Goal: Information Seeking & Learning: Learn about a topic

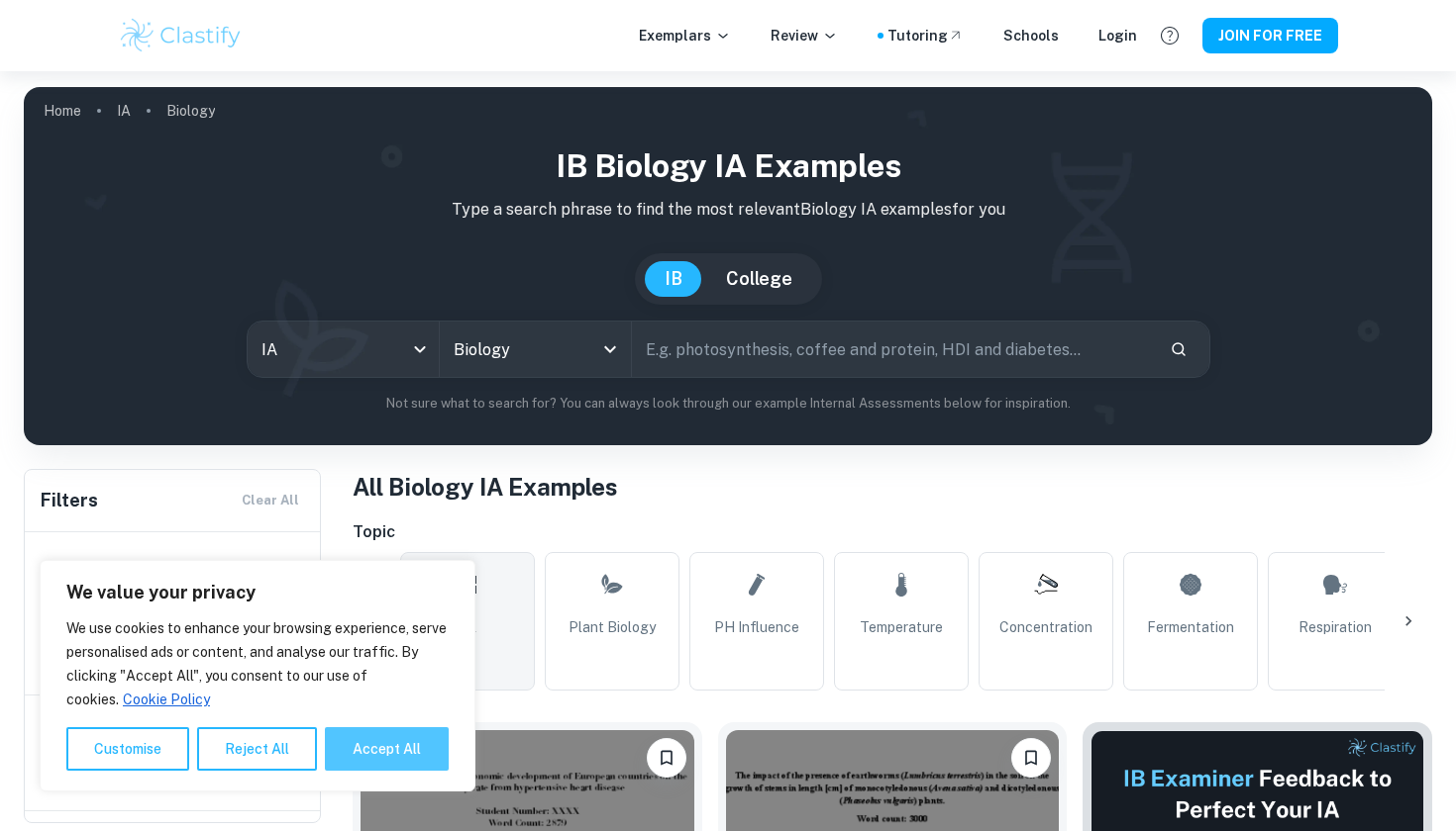
click at [390, 750] on button "Accept All" at bounding box center [387, 749] width 123 height 44
checkbox input "true"
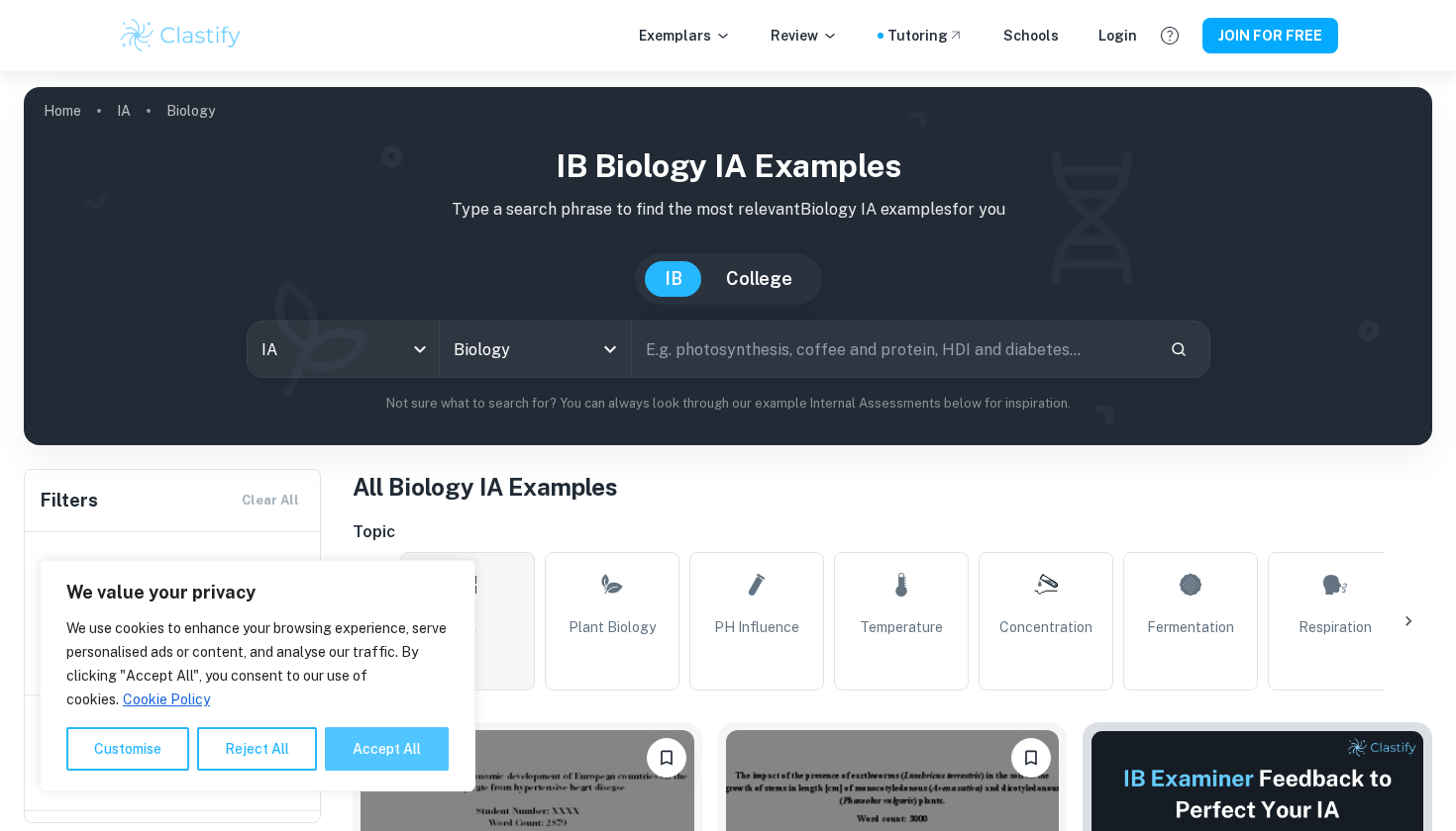
checkbox input "true"
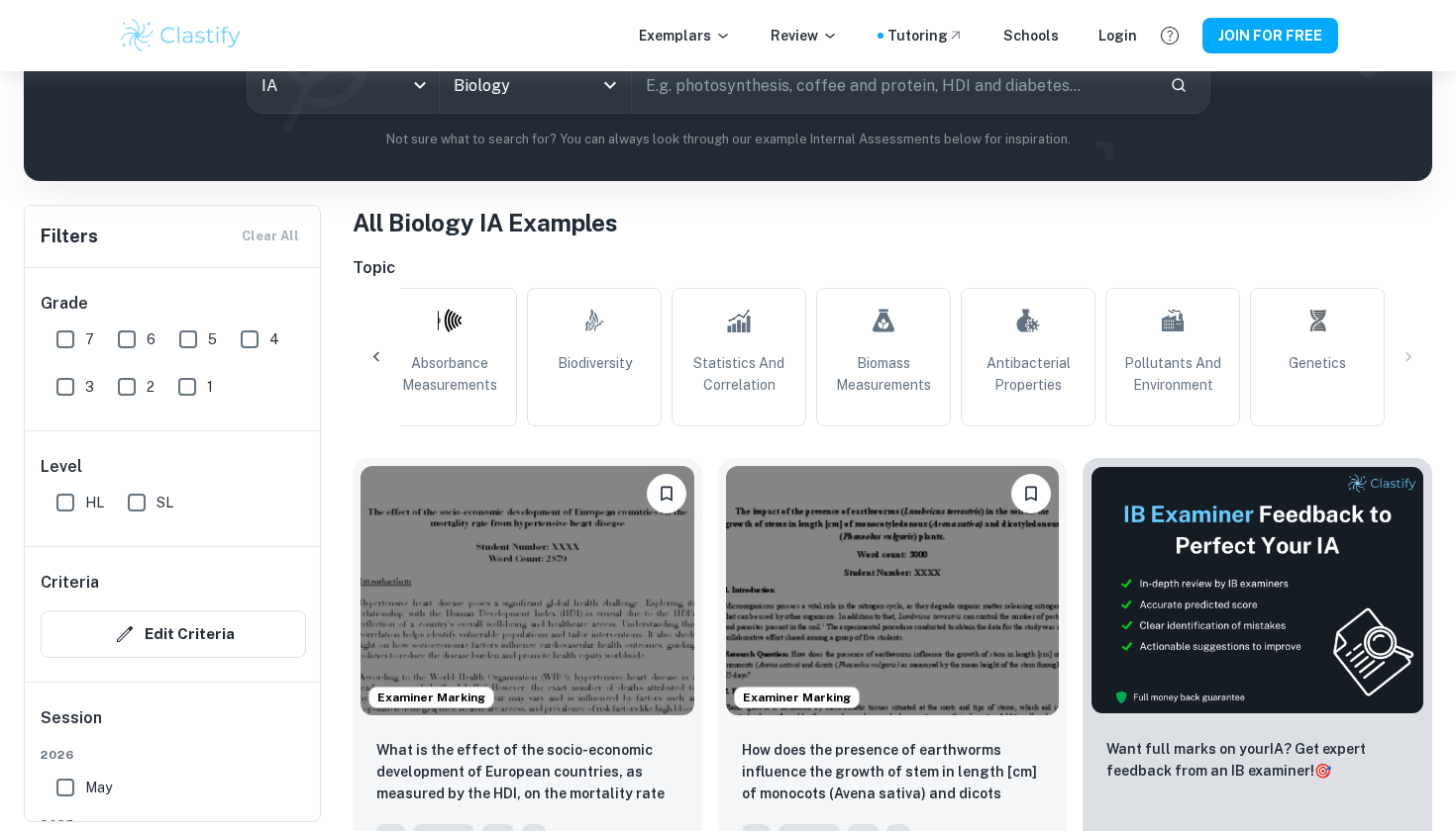
scroll to position [264, 0]
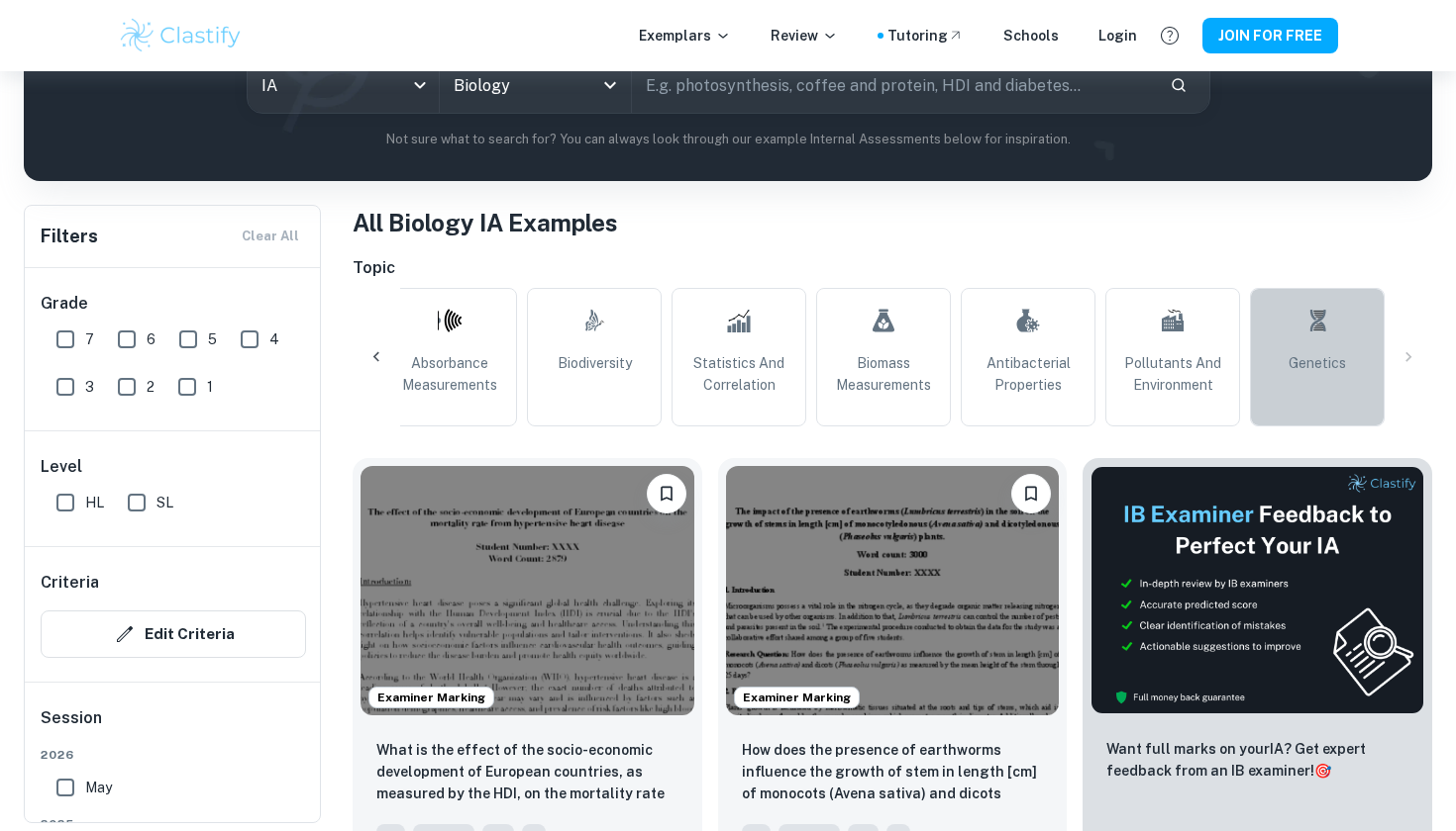
click at [1302, 342] on link "Genetics" at bounding box center [1317, 357] width 134 height 138
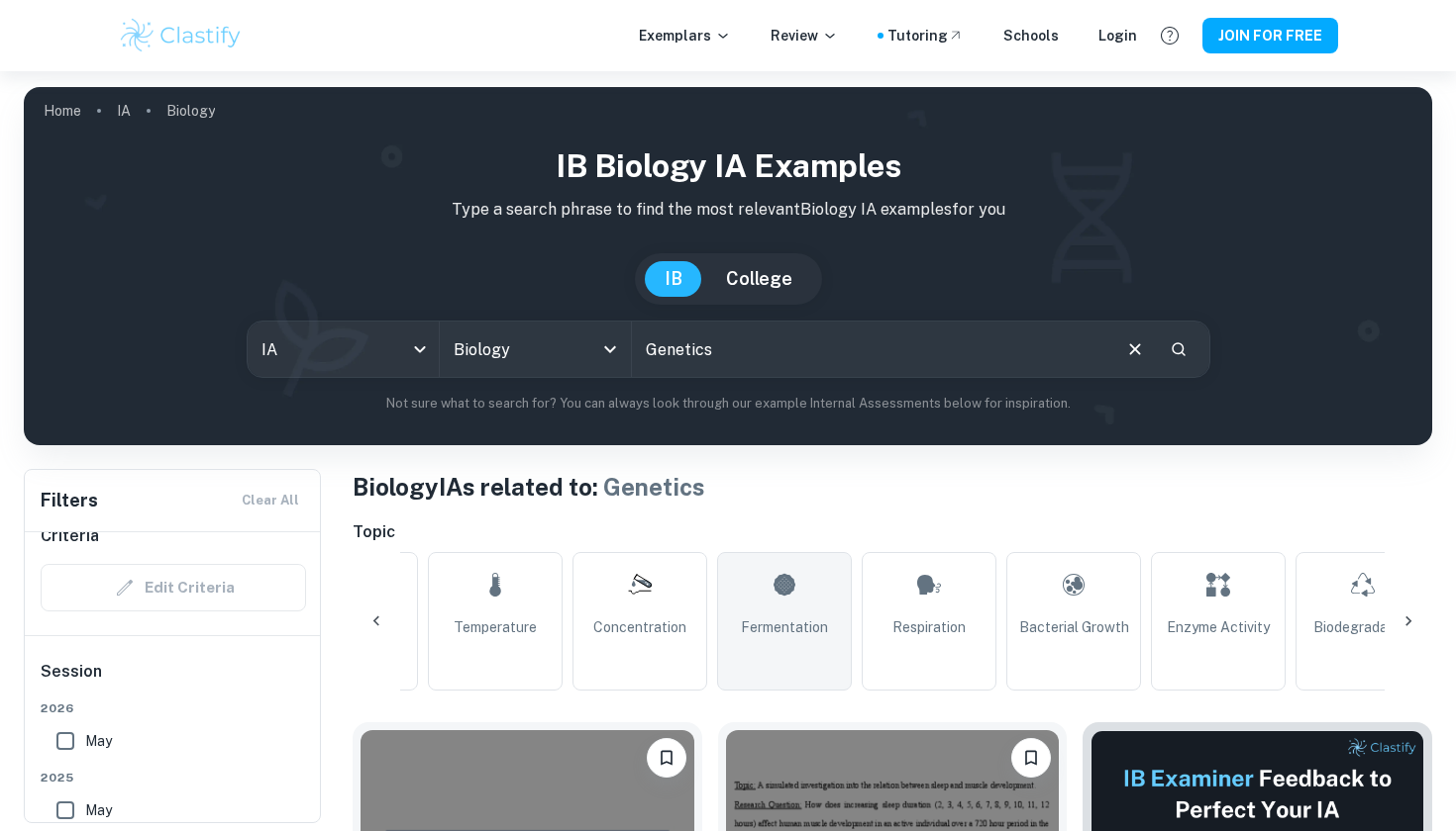
scroll to position [0, 404]
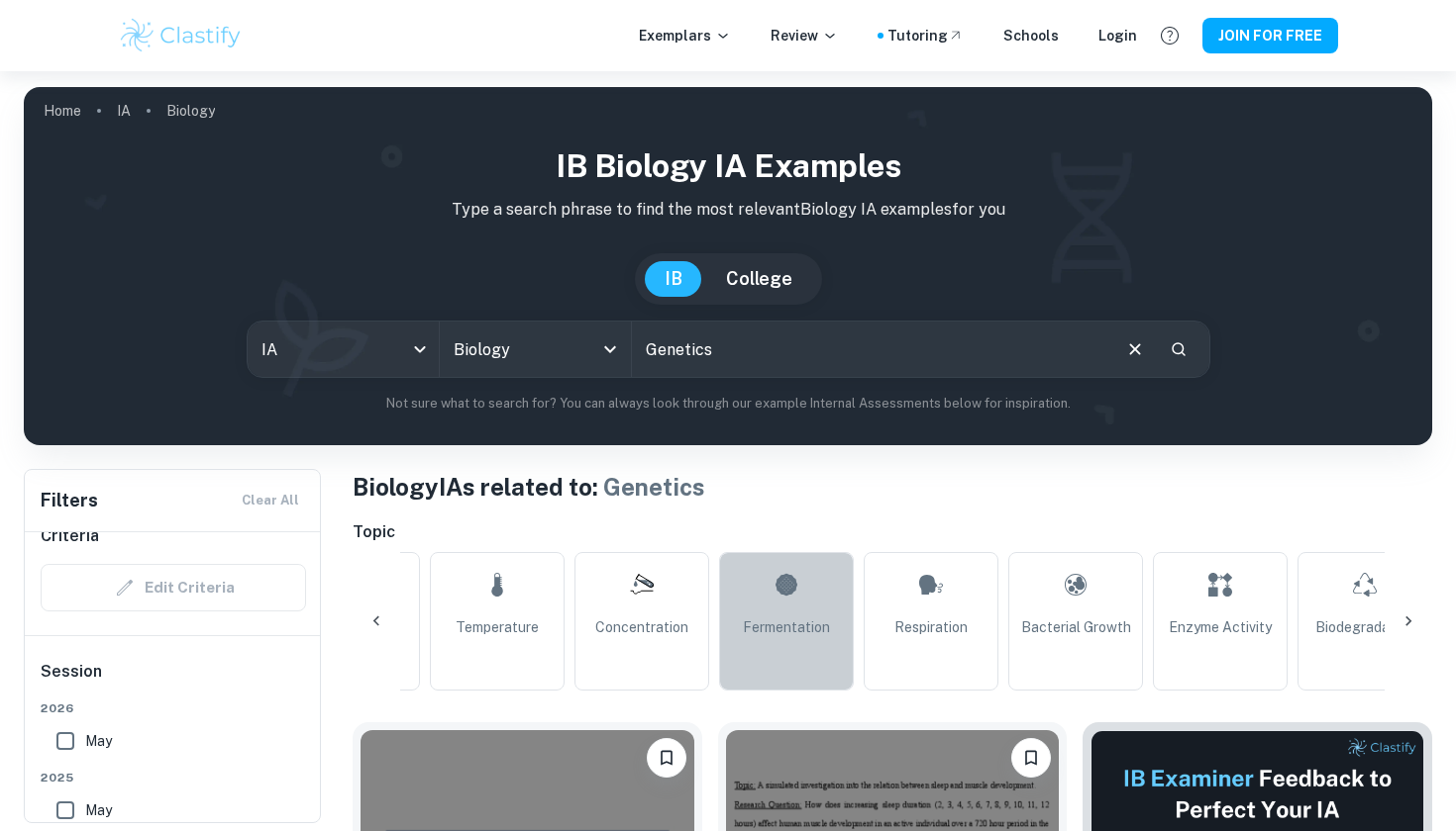
click at [735, 596] on link "Fermentation" at bounding box center [786, 621] width 134 height 138
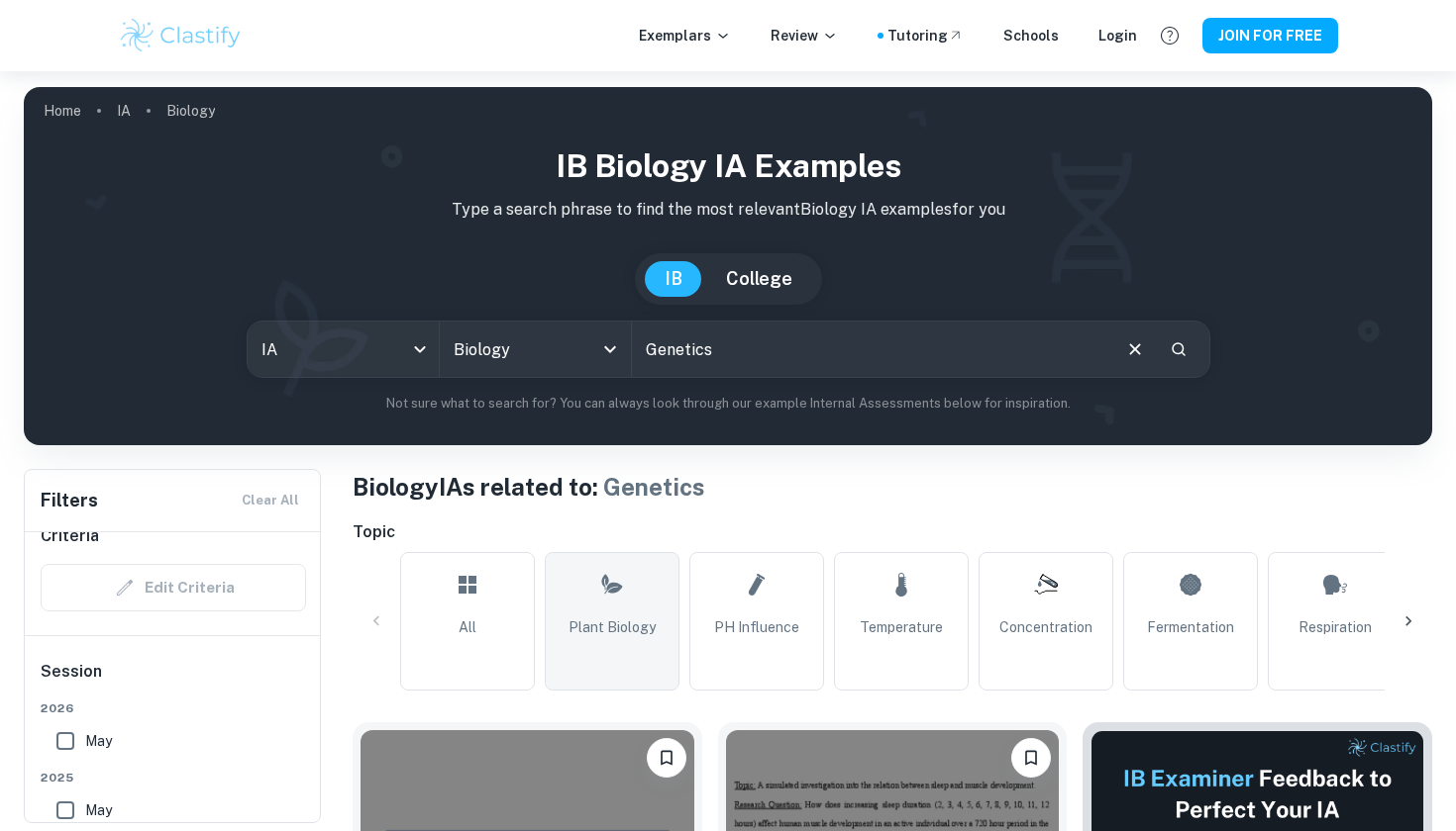
click at [621, 621] on span "Plant Biology" at bounding box center [613, 627] width 88 height 22
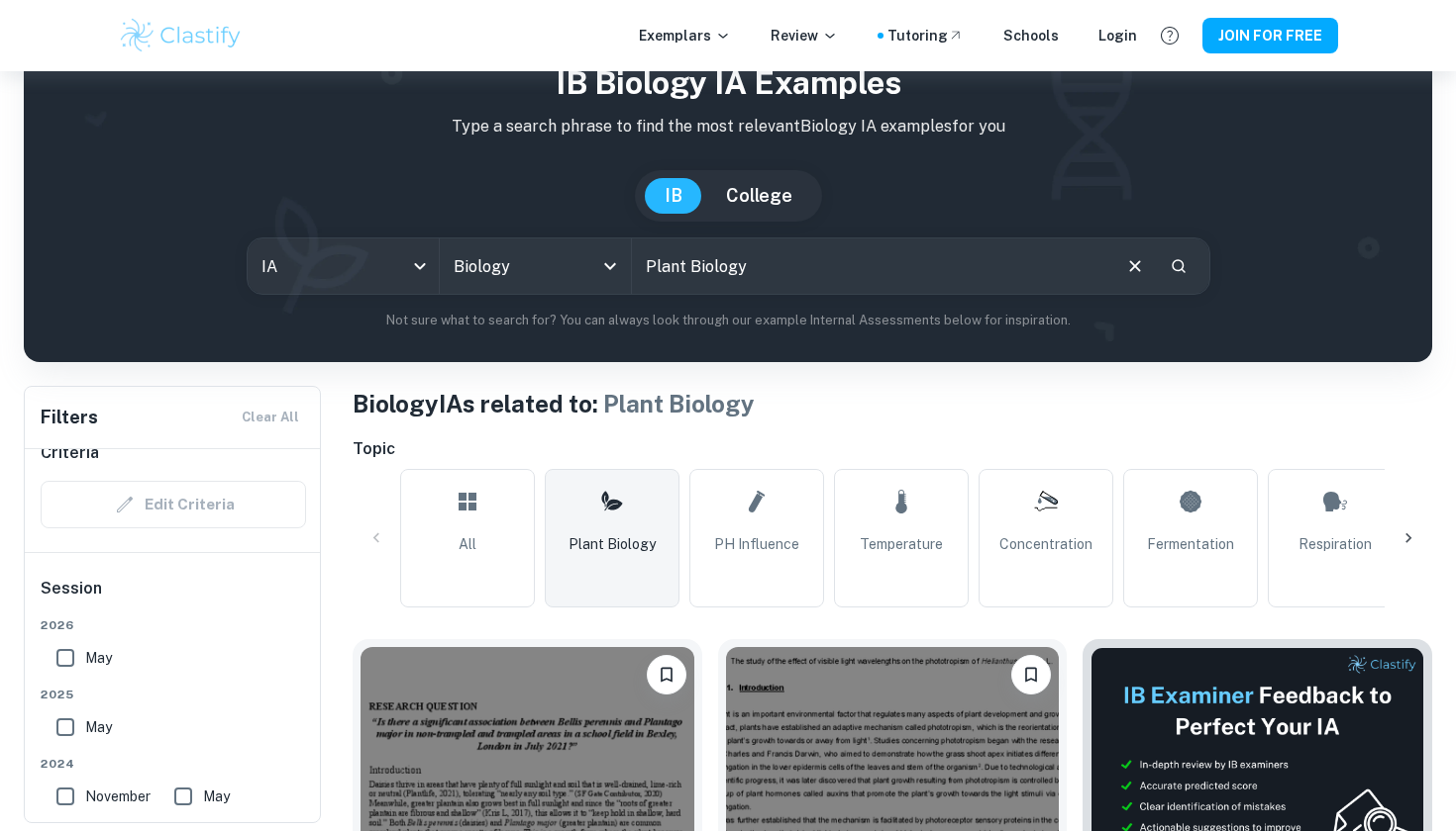
scroll to position [75, 0]
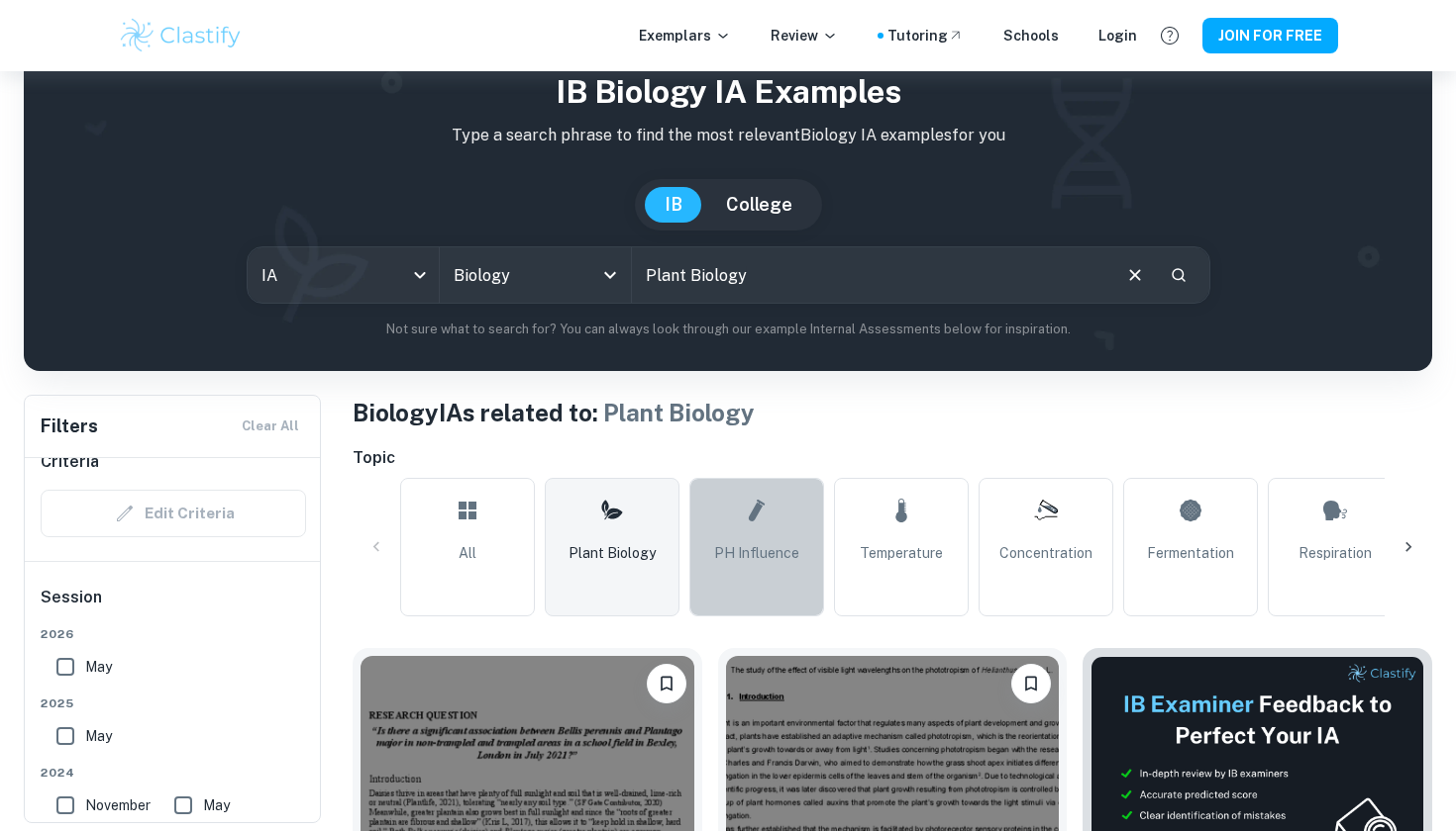
click at [759, 537] on link "pH Influence" at bounding box center [756, 547] width 134 height 138
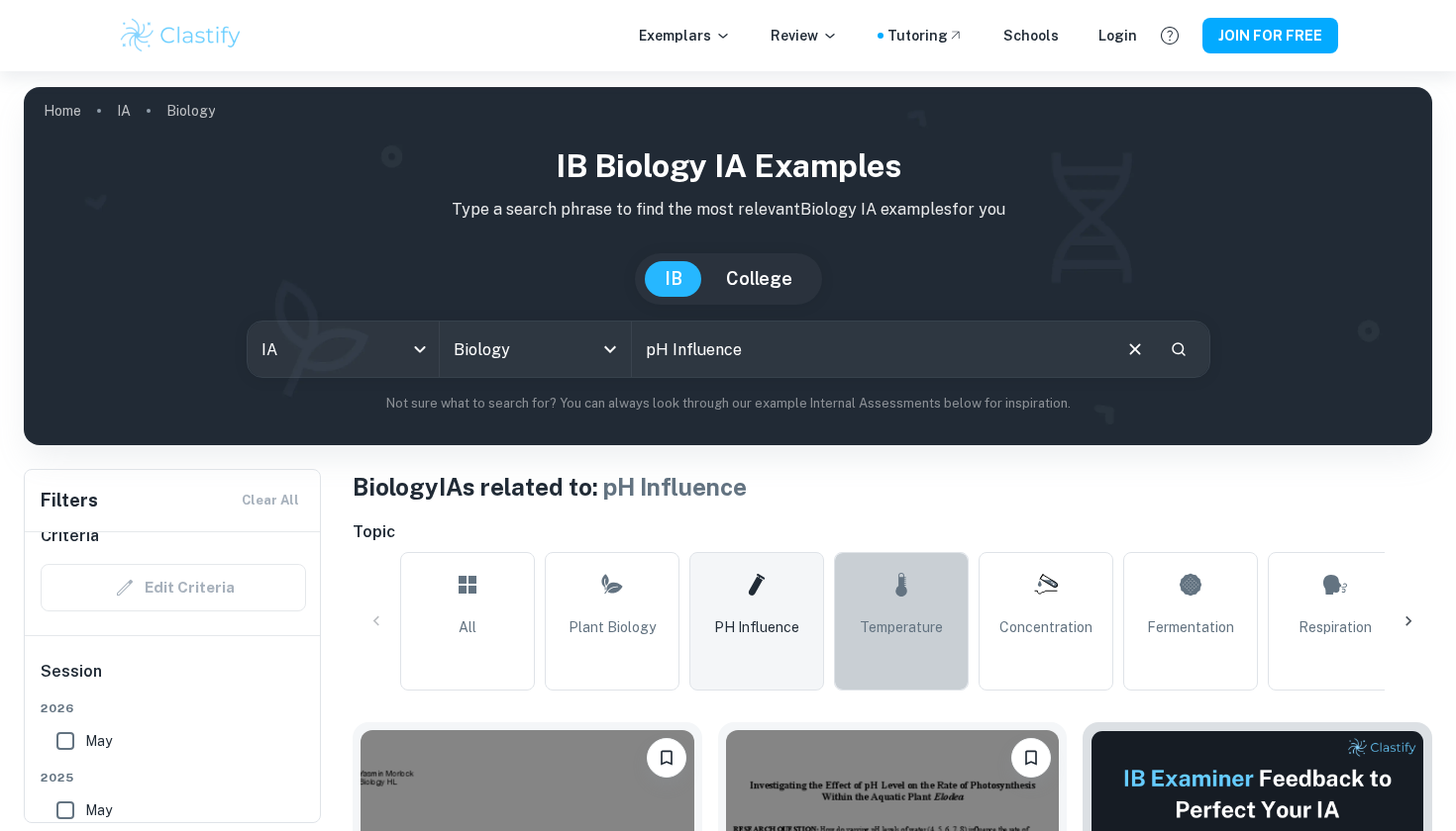
click at [869, 592] on link "Temperature" at bounding box center [900, 621] width 134 height 138
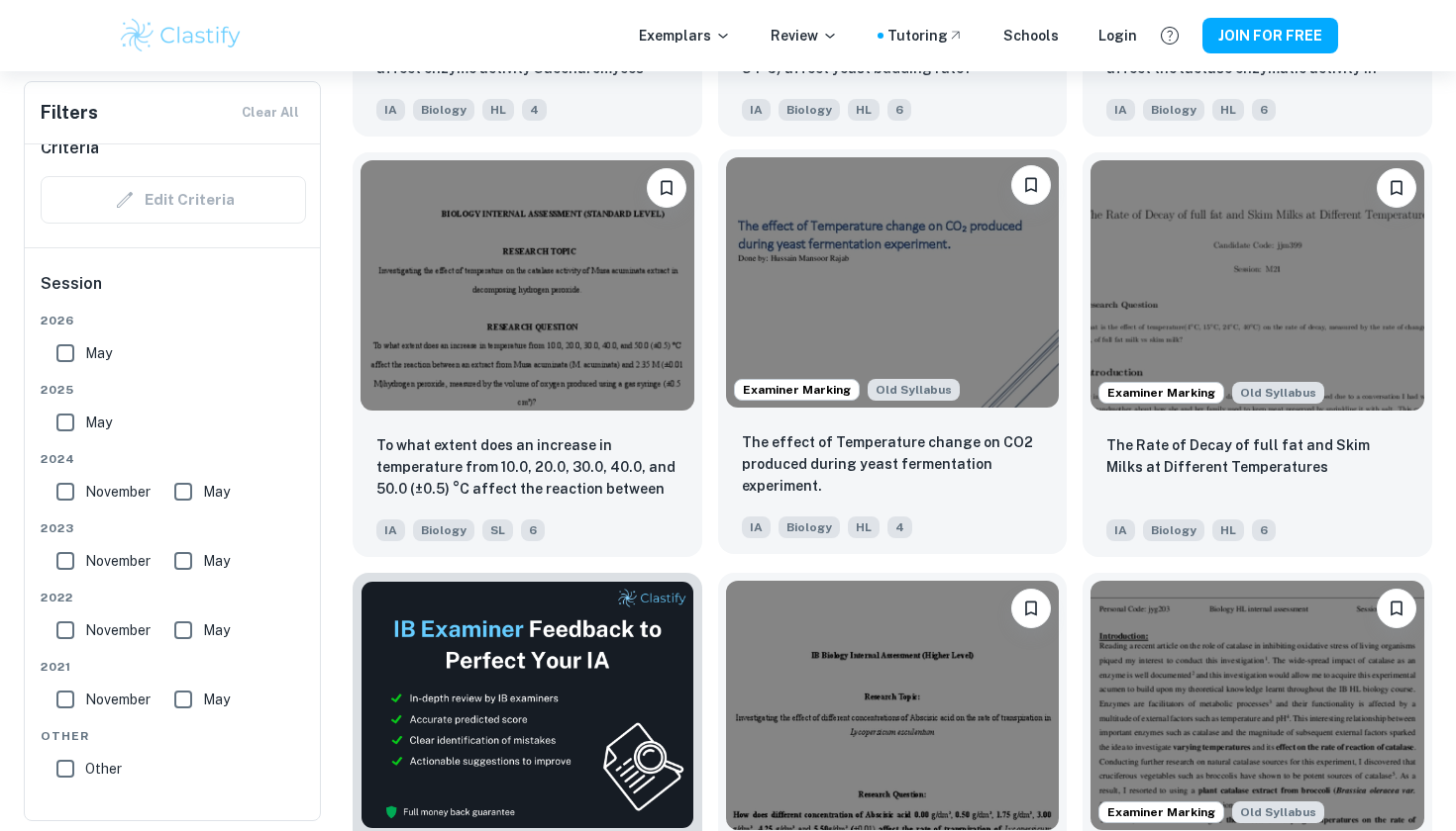
scroll to position [2672, 0]
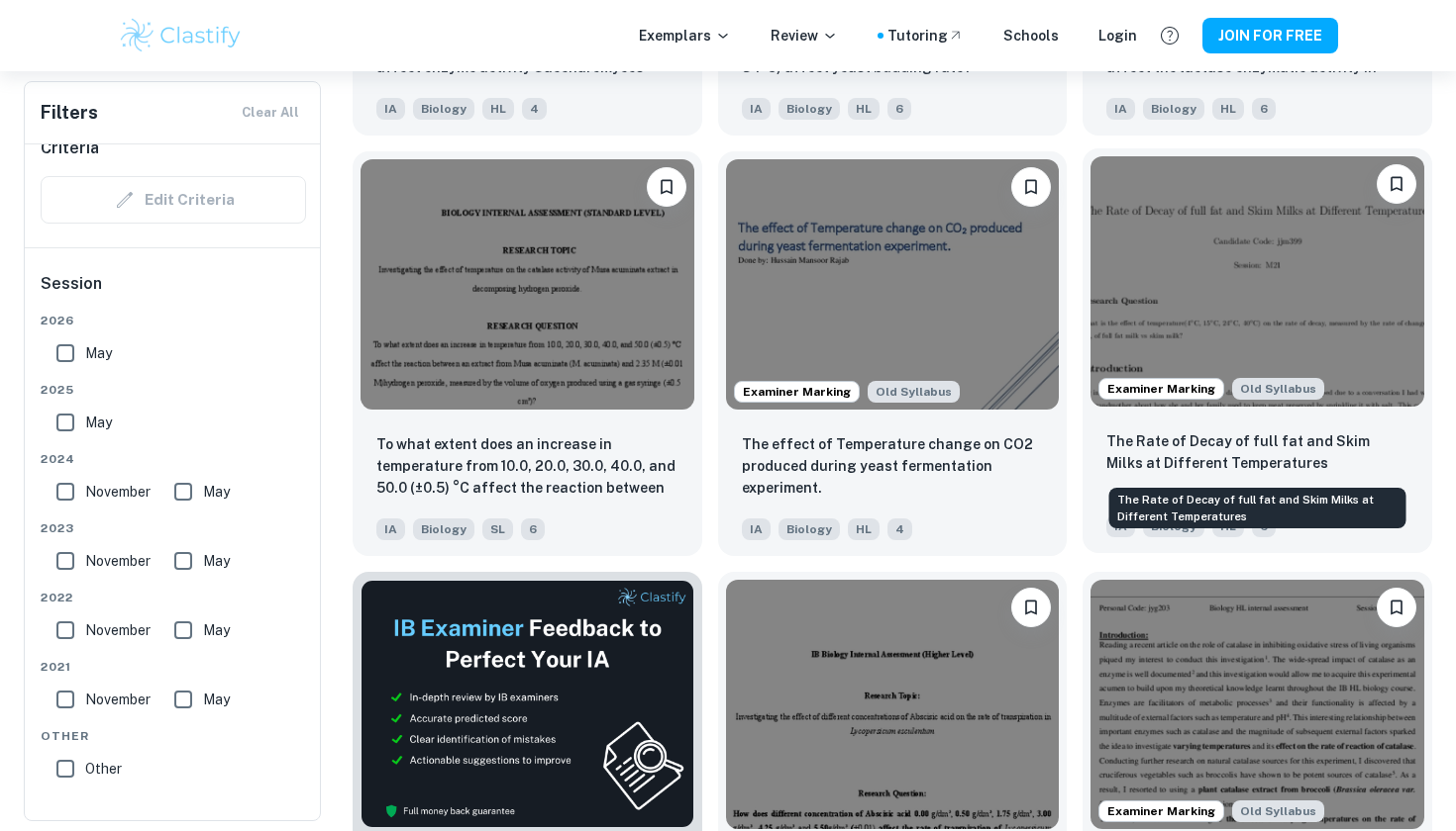
click at [1152, 460] on p "The Rate of Decay of full fat and Skim Milks at Different Temperatures" at bounding box center [1257, 452] width 302 height 44
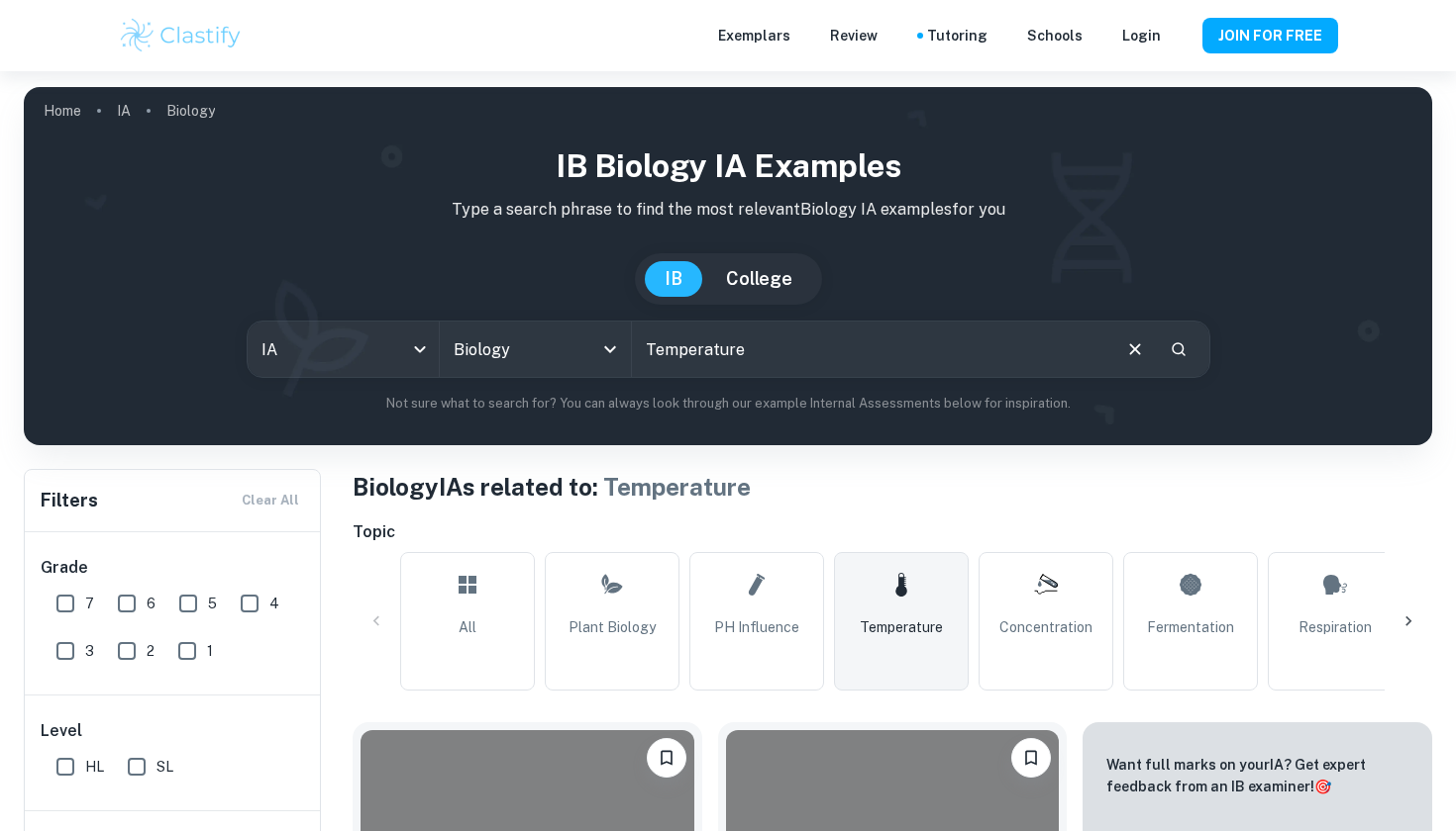
checkbox input "true"
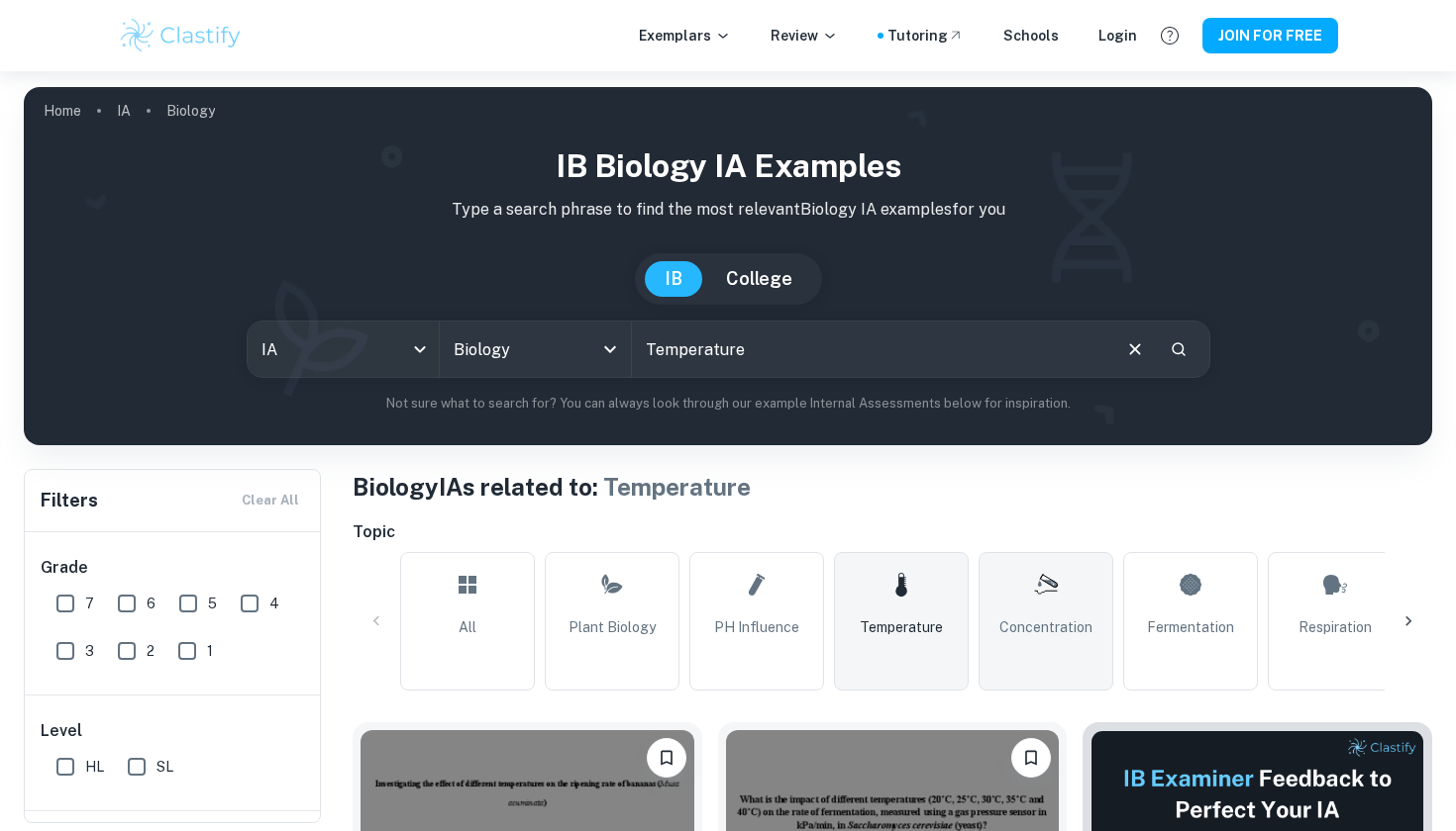
click at [1067, 669] on link "Concentration" at bounding box center [1045, 621] width 134 height 138
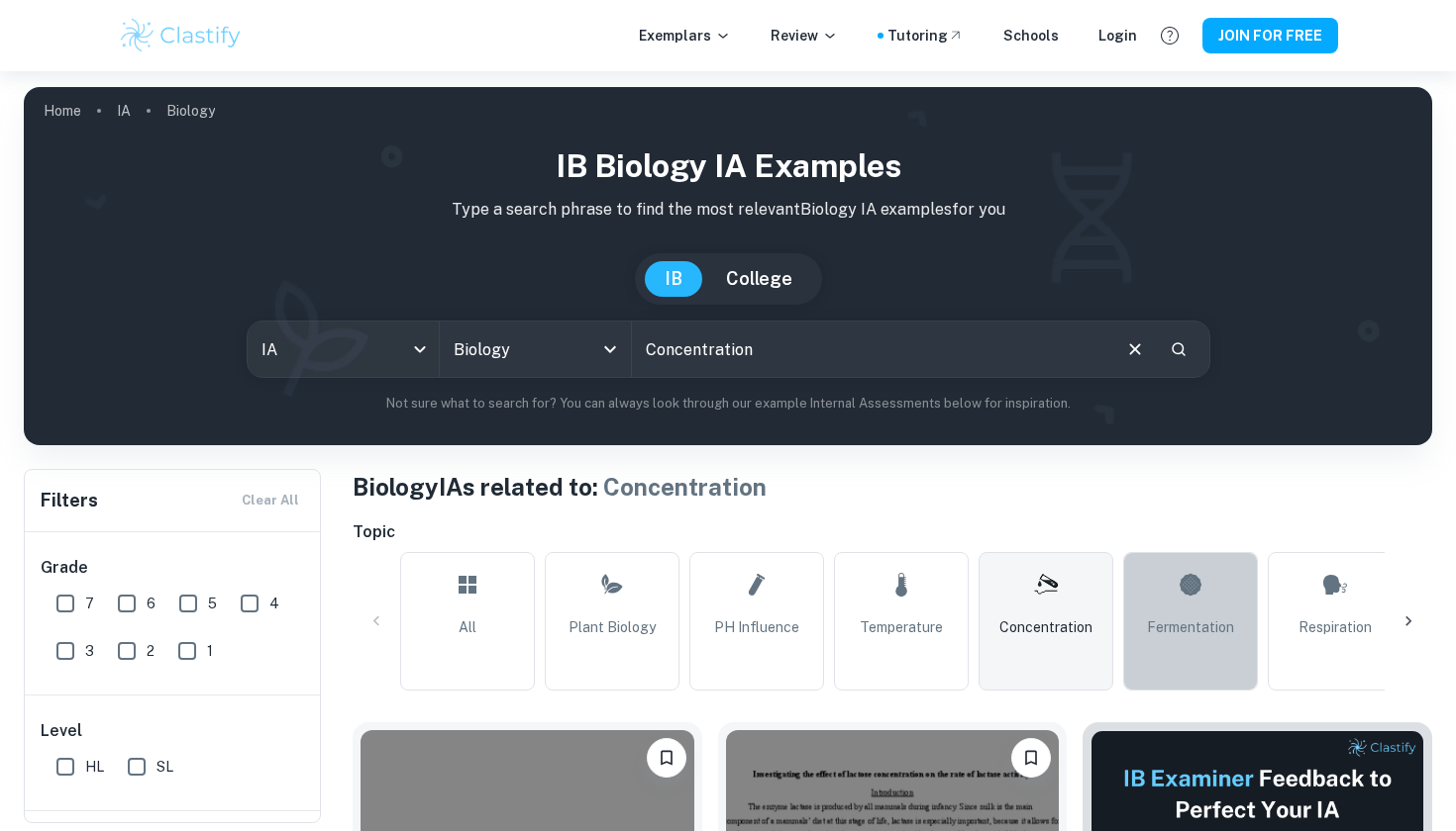
click at [1186, 619] on span "Fermentation" at bounding box center [1190, 627] width 88 height 22
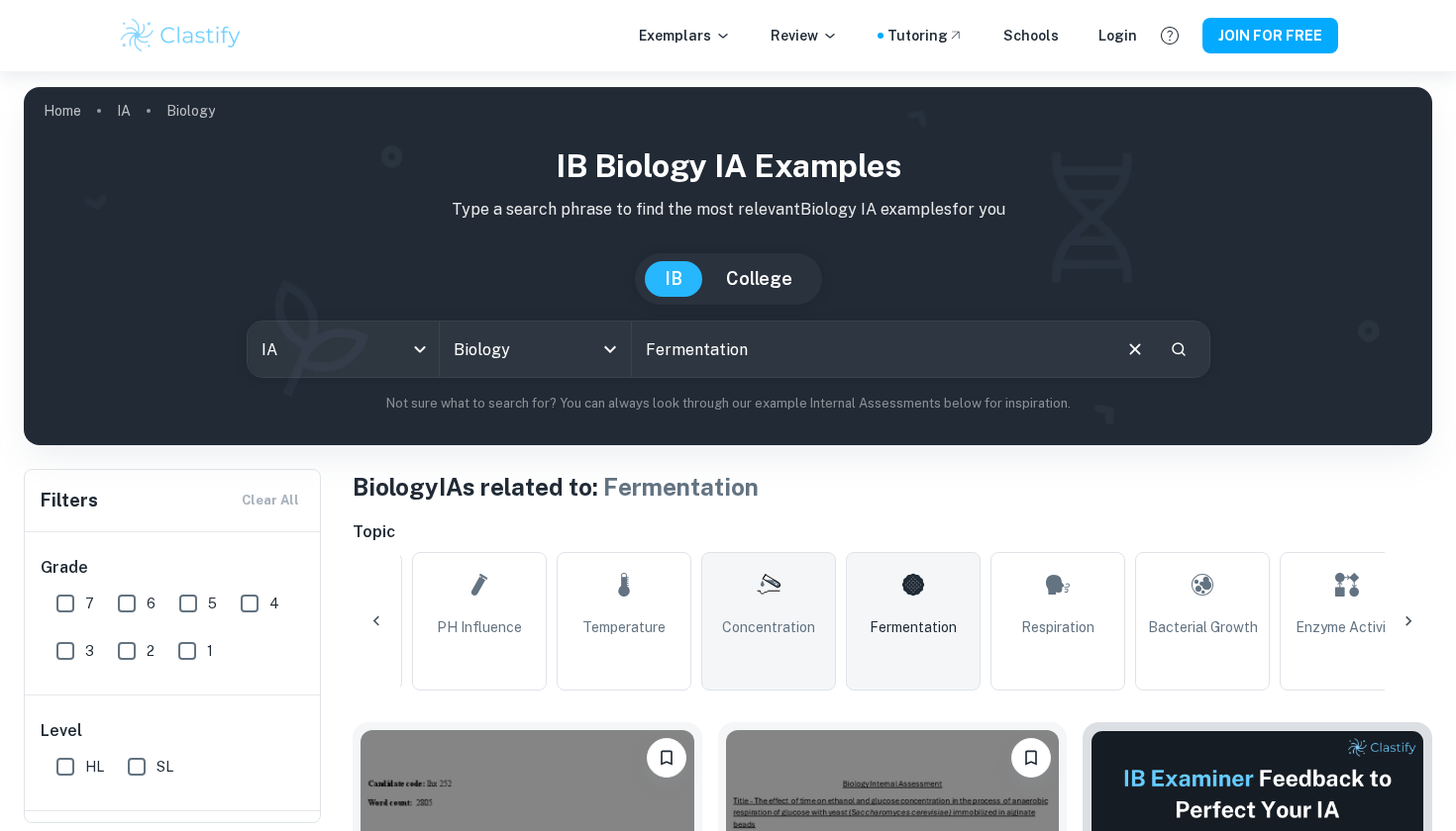
scroll to position [0, 296]
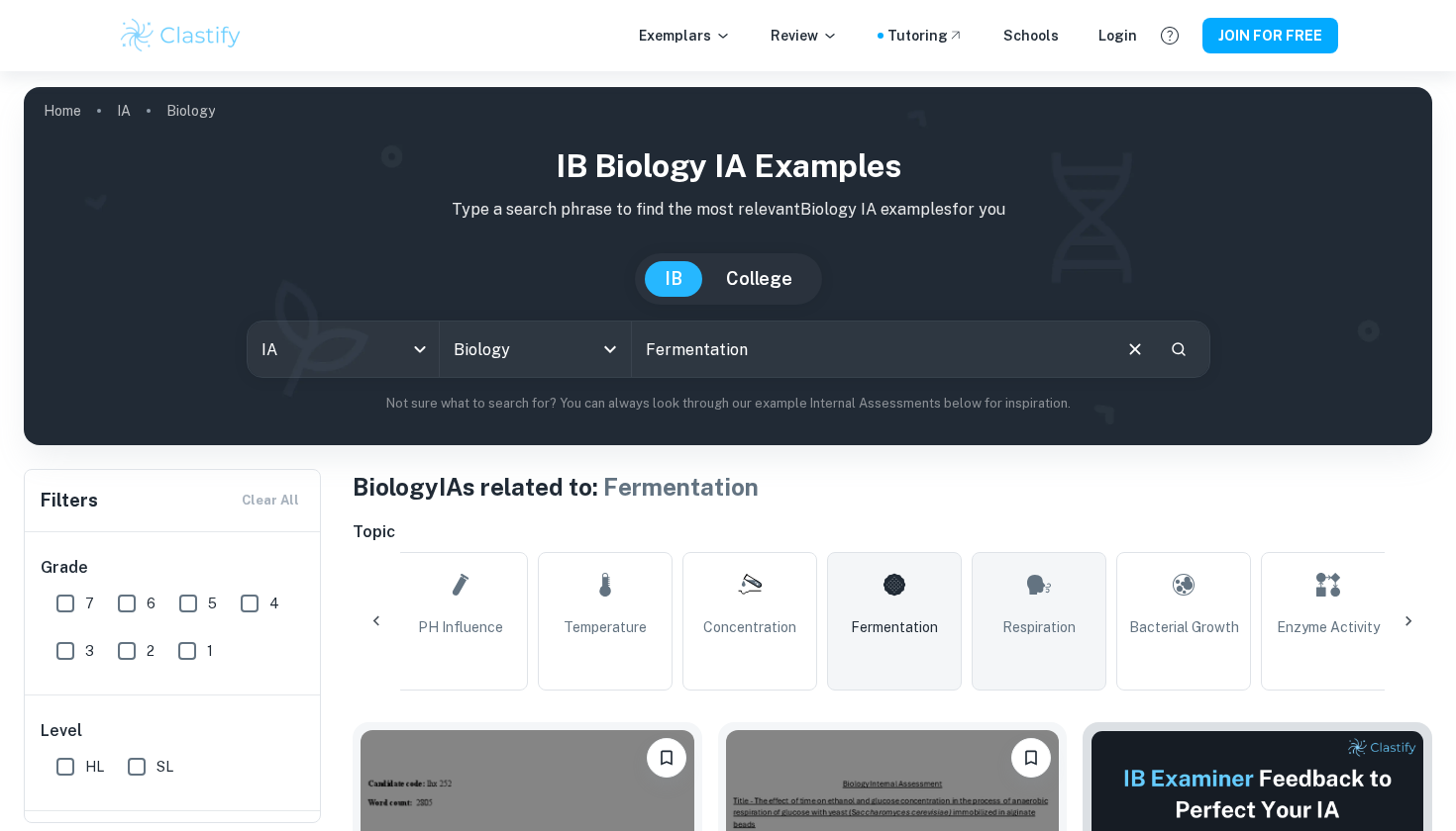
click at [1014, 626] on span "Respiration" at bounding box center [1039, 627] width 74 height 22
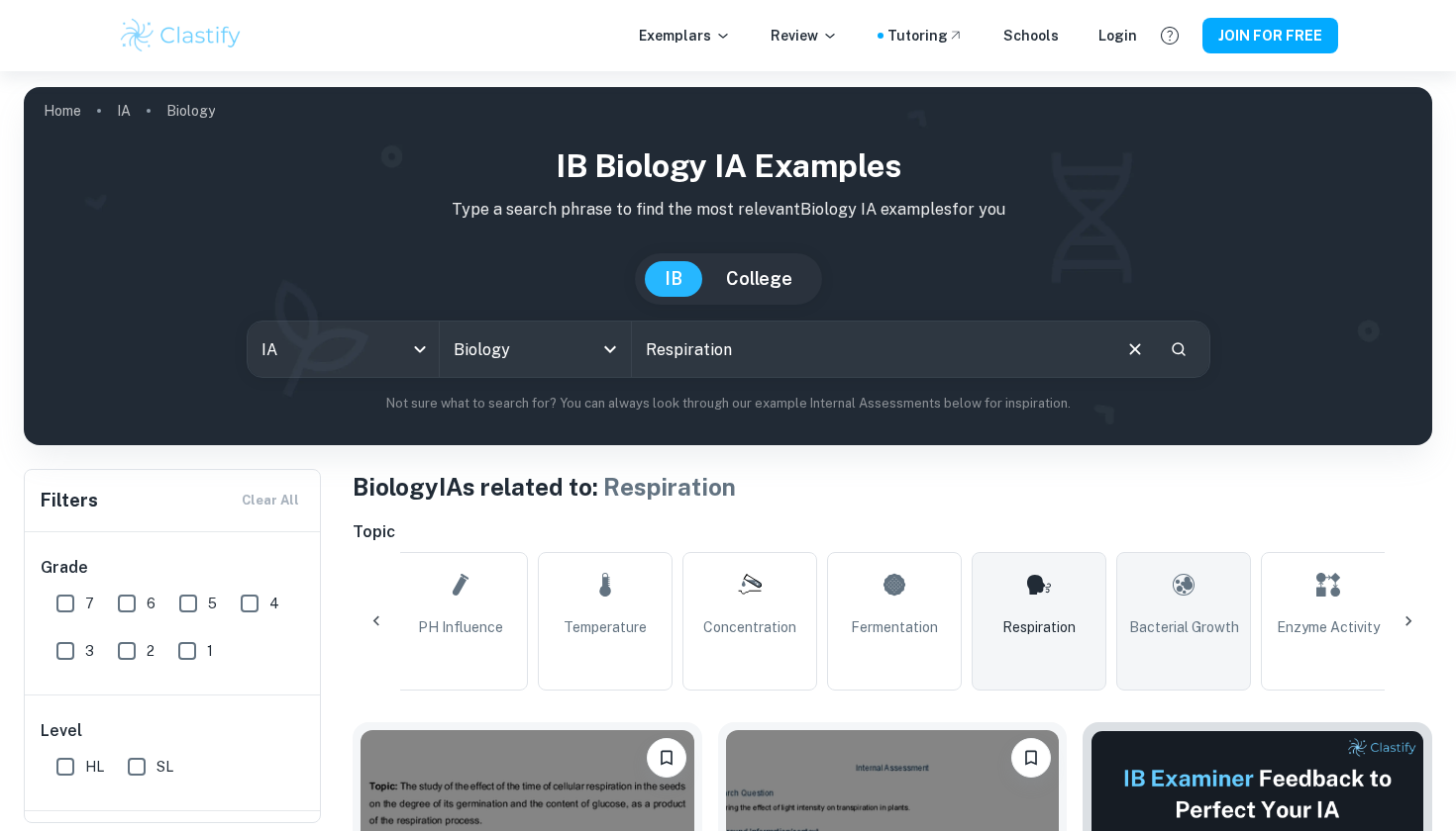
click at [1166, 617] on span "Bacterial Growth" at bounding box center [1183, 627] width 110 height 22
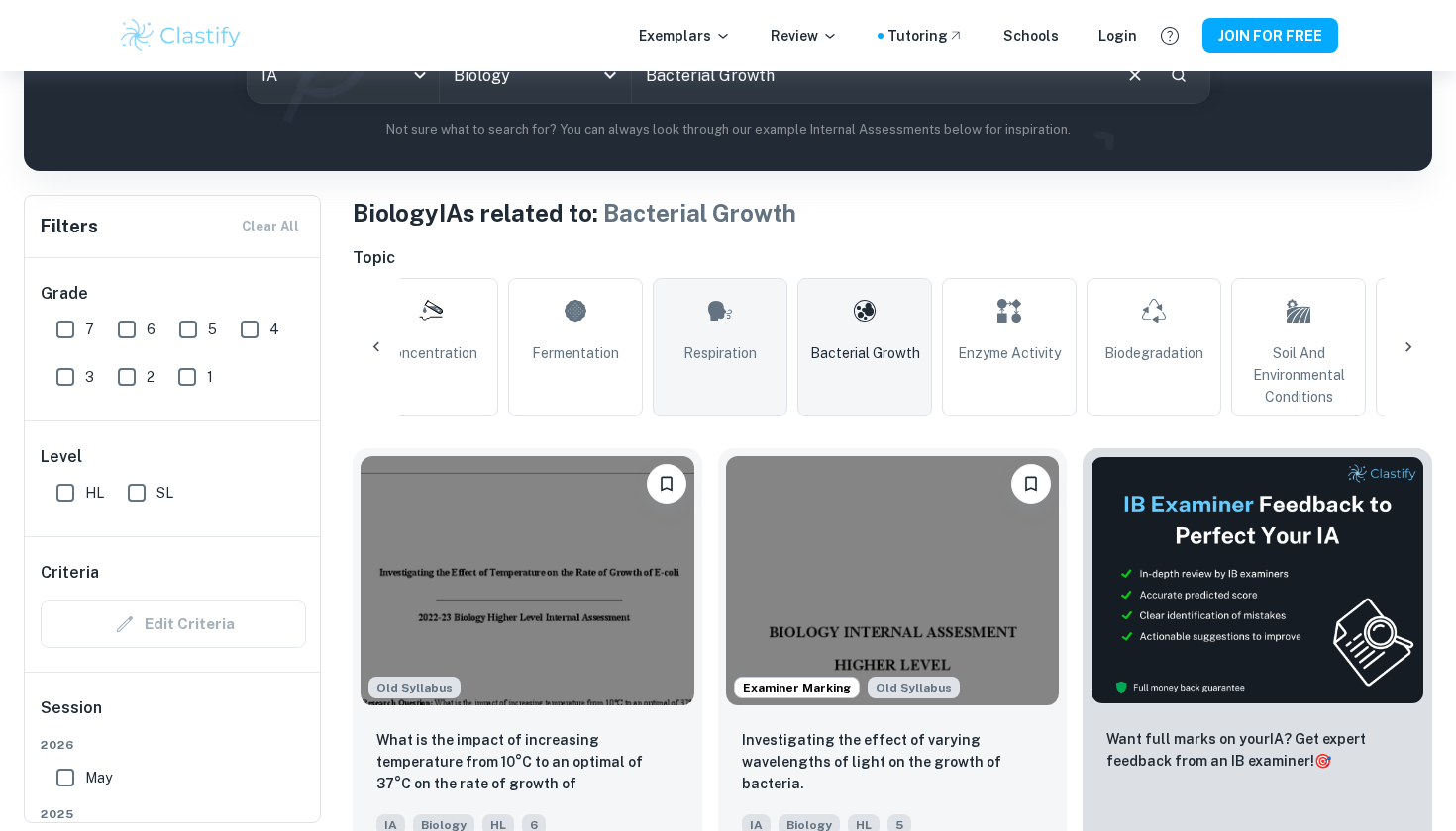
scroll to position [0, 627]
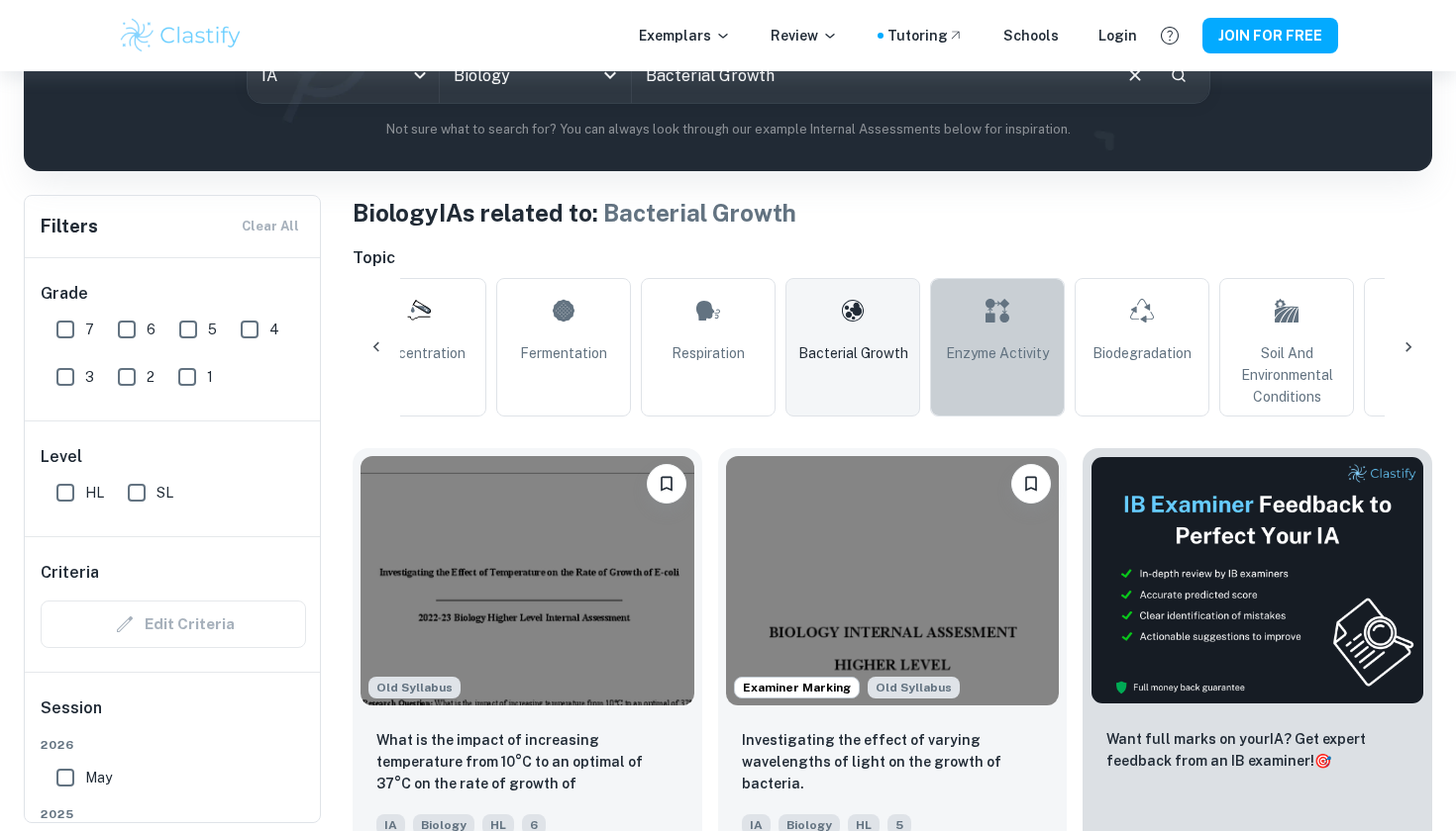
click at [991, 368] on link "Enzyme Activity" at bounding box center [997, 347] width 134 height 138
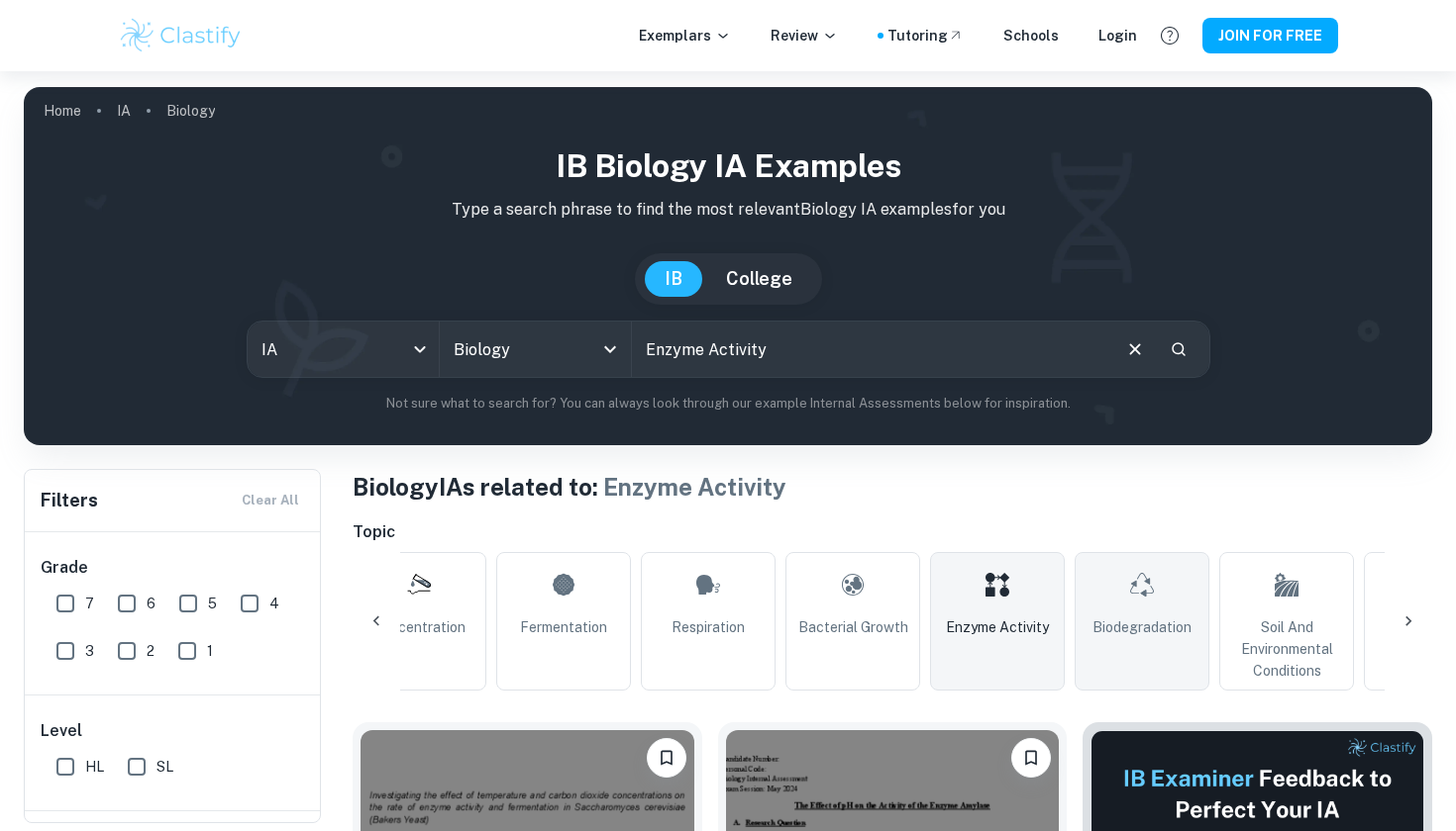
click at [1113, 617] on span "Biodegradation" at bounding box center [1142, 627] width 99 height 22
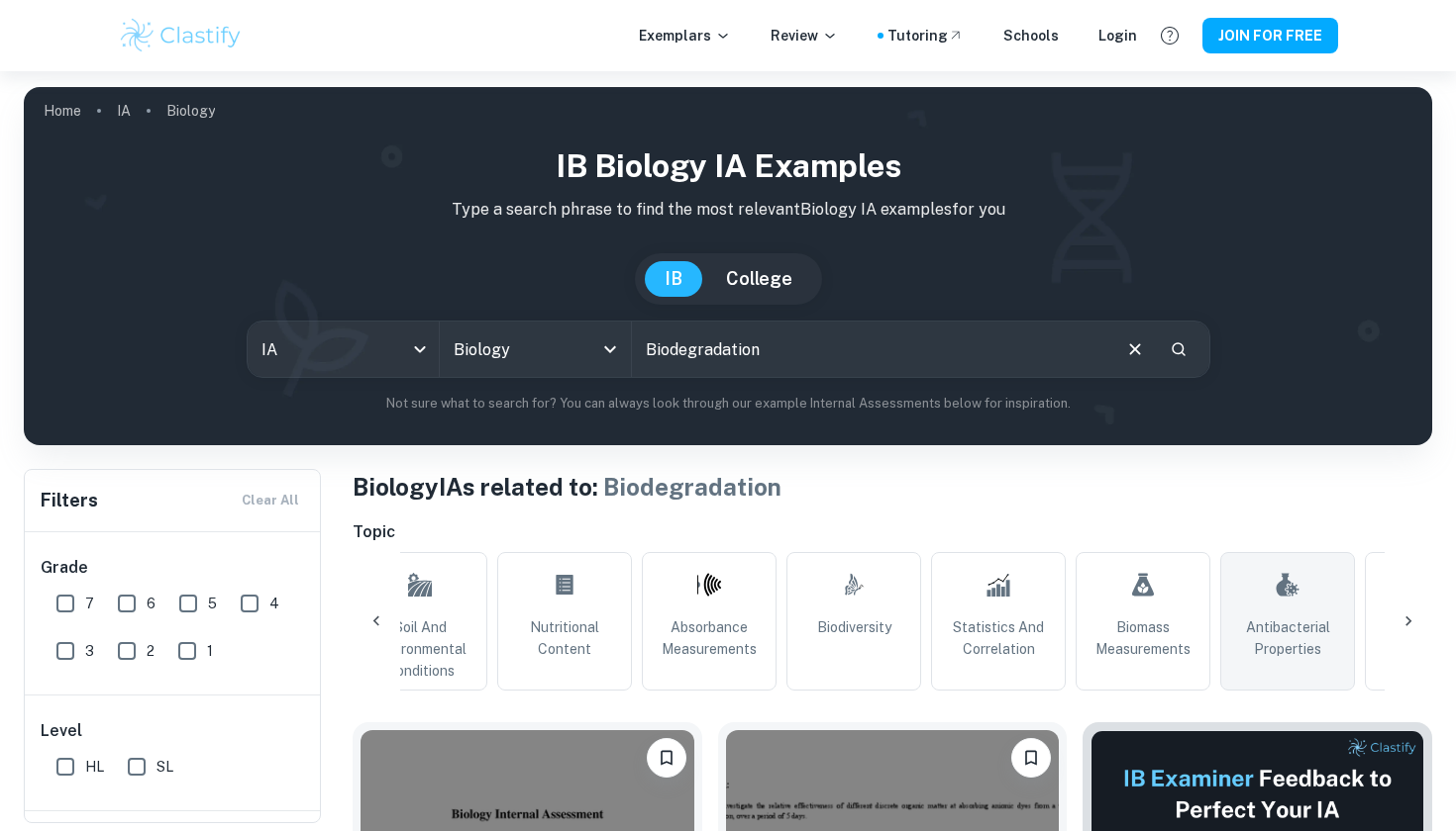
scroll to position [0, 1419]
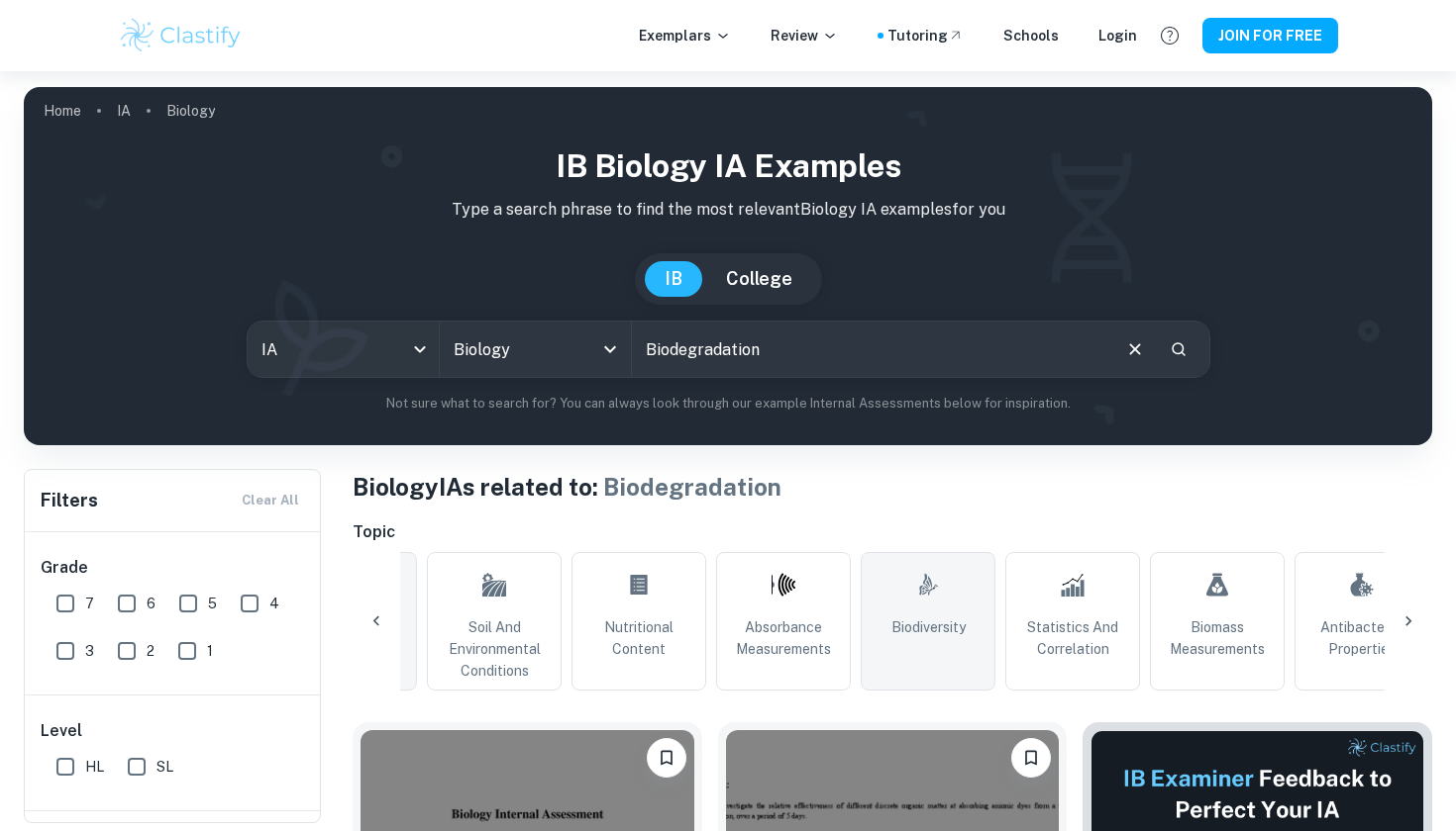
click at [952, 629] on span "Biodiversity" at bounding box center [928, 627] width 75 height 22
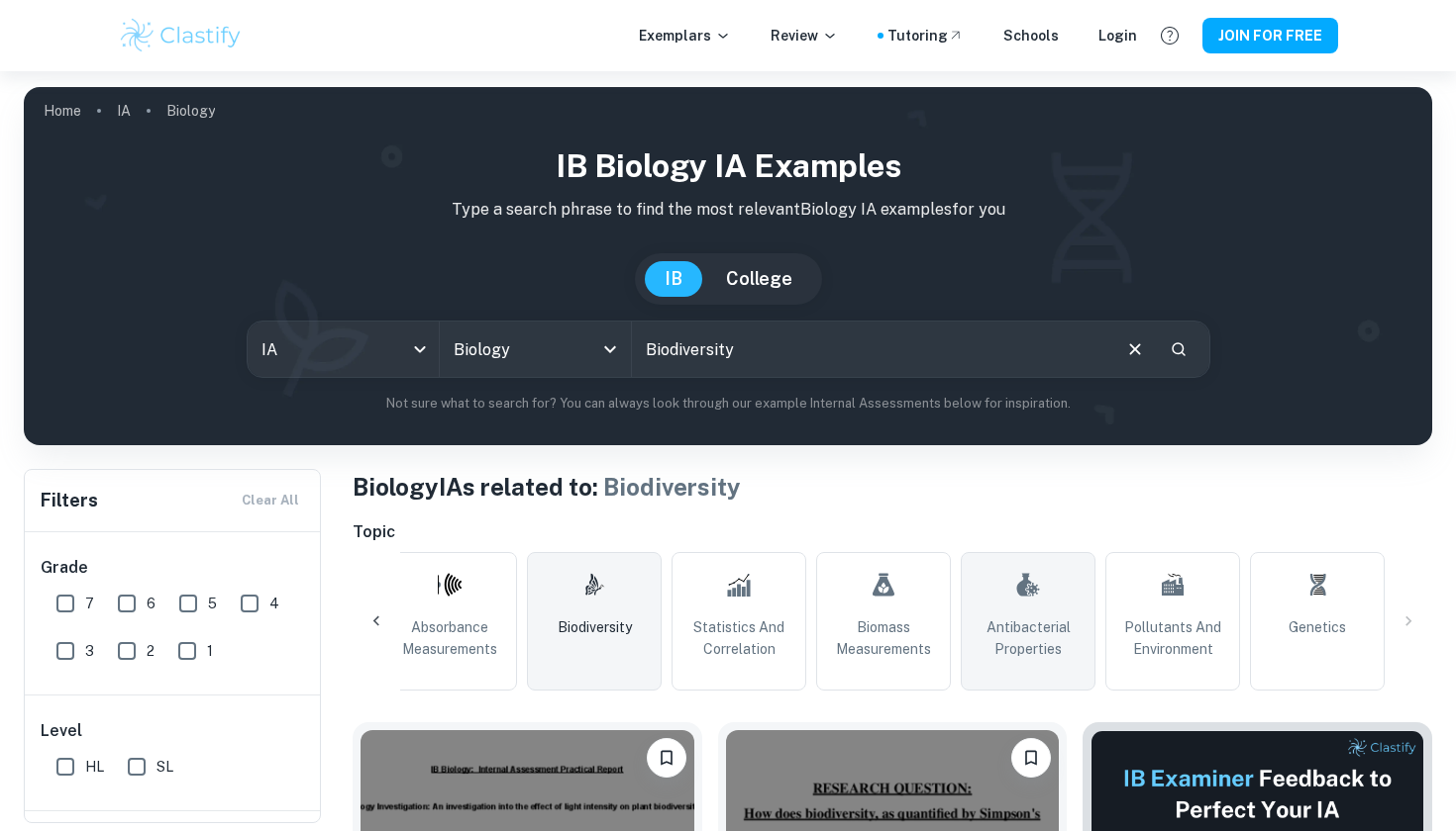
scroll to position [0, 1753]
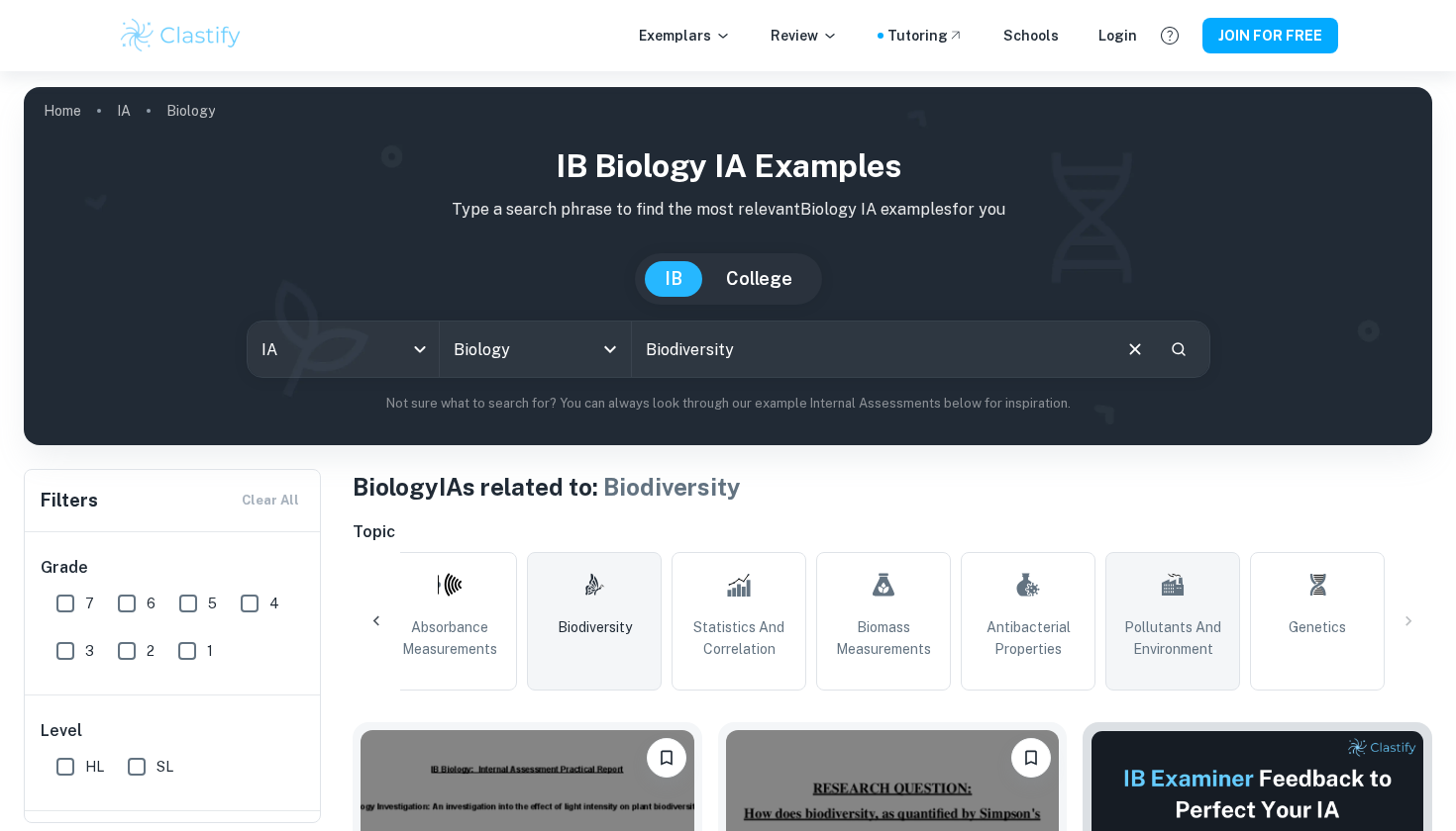
click at [1126, 589] on link "Pollutants and Environment" at bounding box center [1172, 621] width 134 height 138
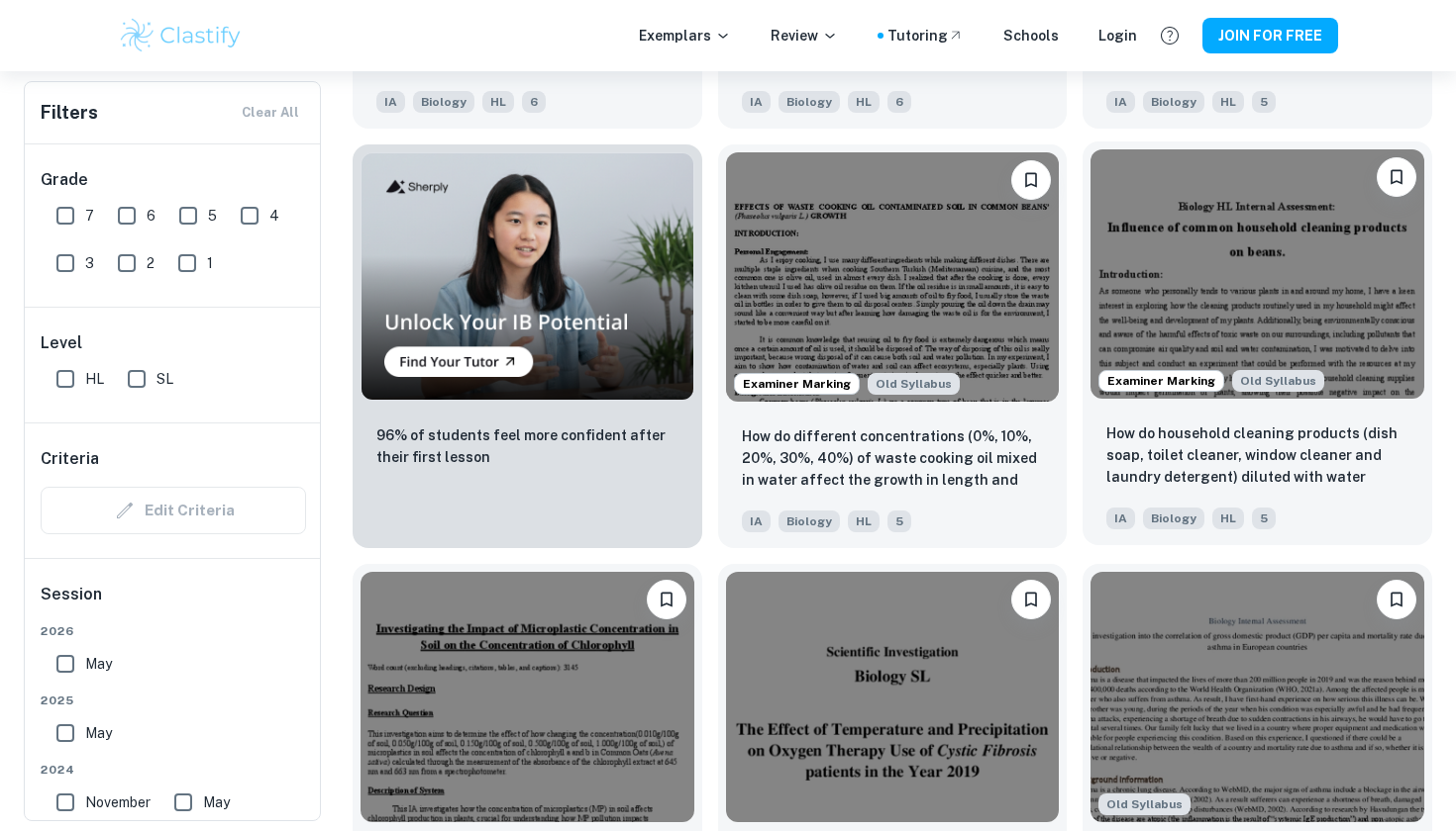
scroll to position [1420, 0]
